Goal: Find specific page/section: Find specific page/section

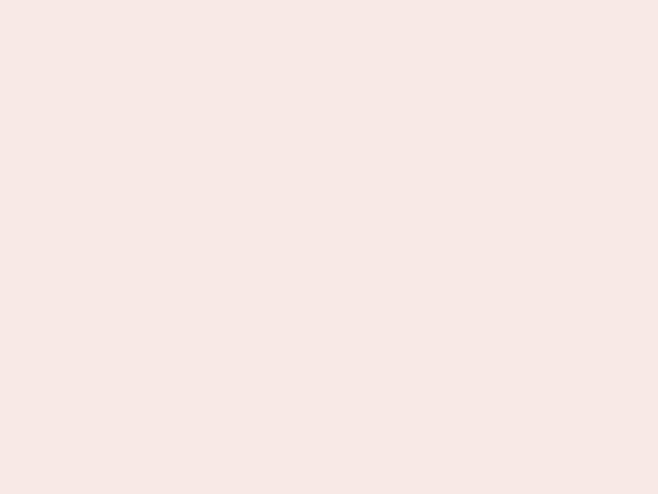
click at [329, 247] on nb-app "Almost there Thank you for registering for Newbook. Your account is under revie…" at bounding box center [329, 247] width 658 height 494
click at [329, 0] on nb-app "Almost there Thank you for registering for Newbook. Your account is under revie…" at bounding box center [329, 247] width 658 height 494
click at [352, 0] on nb-app "Almost there Thank you for registering for Newbook. Your account is under revie…" at bounding box center [329, 247] width 658 height 494
click at [329, 247] on nb-app "Almost there Thank you for registering for Newbook. Your account is under revie…" at bounding box center [329, 247] width 658 height 494
click at [329, 0] on nb-app "Almost there Thank you for registering for Newbook. Your account is under revie…" at bounding box center [329, 247] width 658 height 494
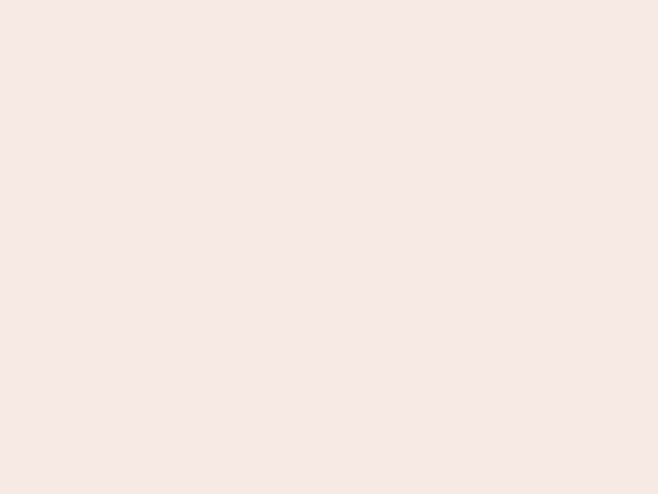
click at [230, 0] on nb-app "Almost there Thank you for registering for Newbook. Your account is under revie…" at bounding box center [329, 247] width 658 height 494
click at [329, 247] on nb-app "Almost there Thank you for registering for Newbook. Your account is under revie…" at bounding box center [329, 247] width 658 height 494
click at [329, 0] on nb-app "Almost there Thank you for registering for Newbook. Your account is under revie…" at bounding box center [329, 247] width 658 height 494
click at [230, 0] on nb-app "Almost there Thank you for registering for Newbook. Your account is under revie…" at bounding box center [329, 247] width 658 height 494
click at [329, 247] on nb-app "Almost there Thank you for registering for Newbook. Your account is under revie…" at bounding box center [329, 247] width 658 height 494
